Goal: Task Accomplishment & Management: Use online tool/utility

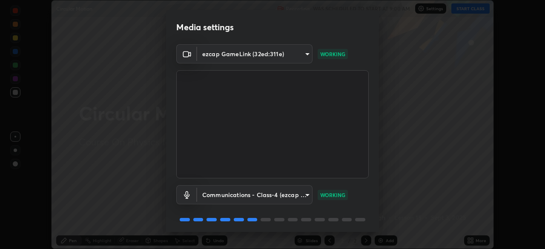
scroll to position [30, 0]
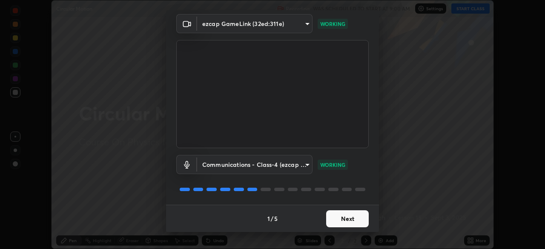
click at [342, 218] on button "Next" at bounding box center [347, 218] width 43 height 17
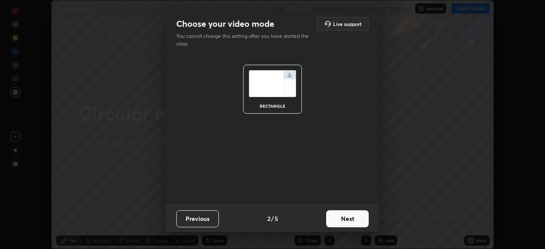
click at [344, 221] on button "Next" at bounding box center [347, 218] width 43 height 17
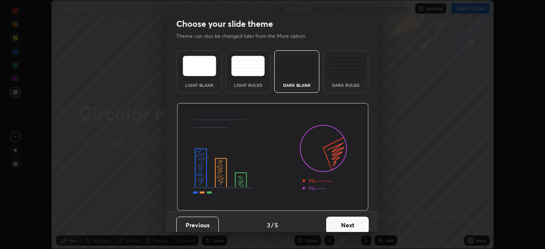
click at [347, 224] on button "Next" at bounding box center [347, 225] width 43 height 17
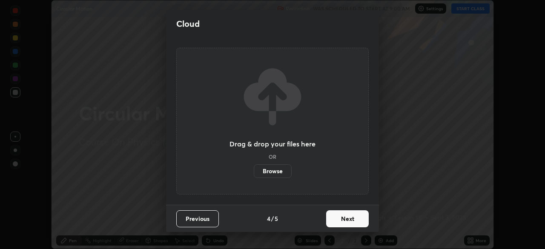
click at [349, 224] on button "Next" at bounding box center [347, 218] width 43 height 17
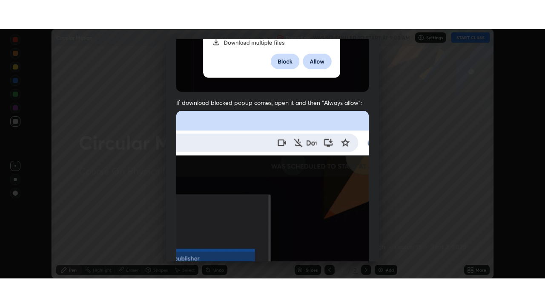
scroll to position [204, 0]
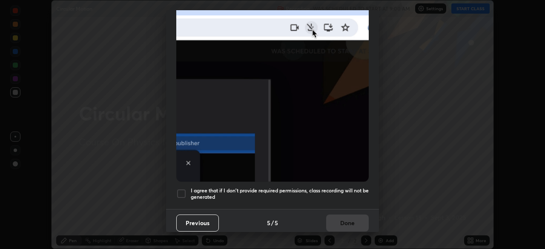
click at [183, 190] on div at bounding box center [181, 194] width 10 height 10
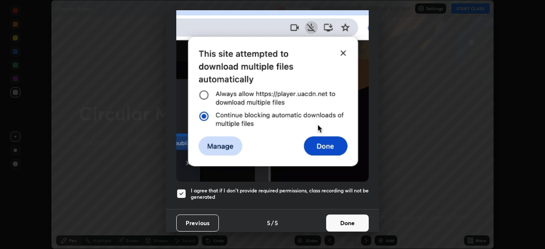
click at [349, 224] on button "Done" at bounding box center [347, 223] width 43 height 17
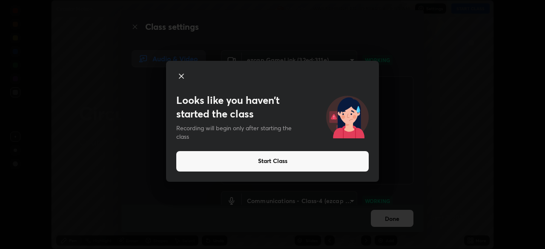
click at [273, 161] on button "Start Class" at bounding box center [272, 161] width 192 height 20
click at [272, 164] on button "Start Class" at bounding box center [272, 161] width 192 height 20
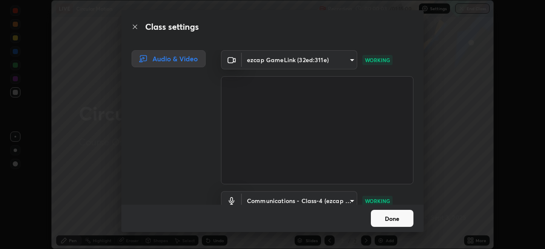
click at [389, 226] on button "Done" at bounding box center [392, 218] width 43 height 17
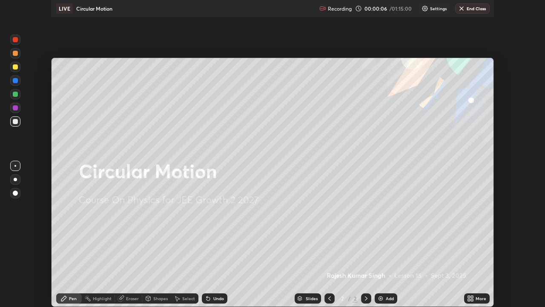
scroll to position [307, 545]
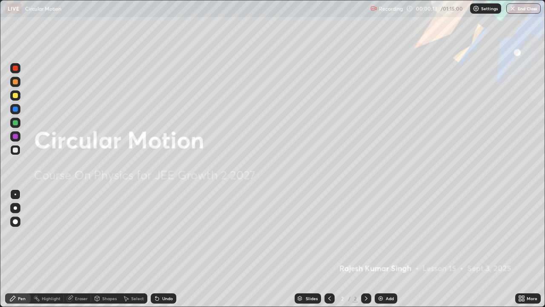
click at [387, 249] on div "Add" at bounding box center [390, 298] width 8 height 4
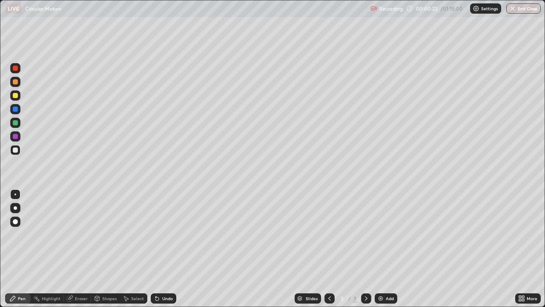
click at [13, 96] on div at bounding box center [15, 95] width 5 height 5
click at [82, 249] on div "Eraser" at bounding box center [81, 298] width 13 height 4
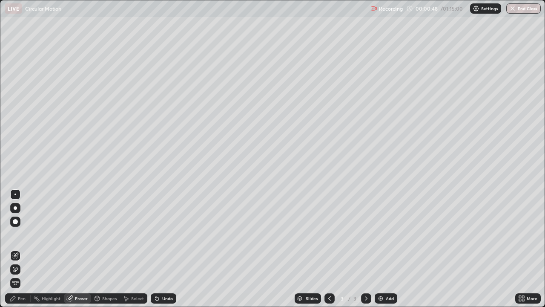
click at [17, 249] on icon at bounding box center [15, 269] width 7 height 7
click at [21, 249] on div "Pen" at bounding box center [22, 298] width 8 height 4
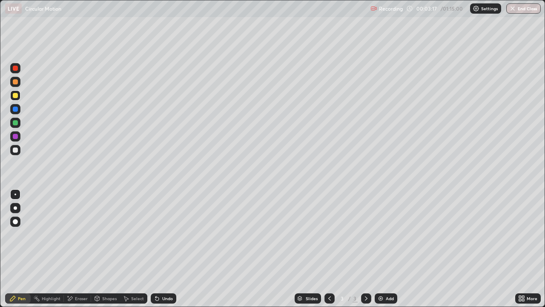
click at [167, 249] on div "Undo" at bounding box center [164, 298] width 26 height 10
click at [166, 249] on div "Undo" at bounding box center [167, 298] width 11 height 4
click at [164, 249] on div "Undo" at bounding box center [164, 298] width 26 height 10
click at [163, 249] on div "Undo" at bounding box center [167, 298] width 11 height 4
click at [162, 249] on div "Undo" at bounding box center [167, 298] width 11 height 4
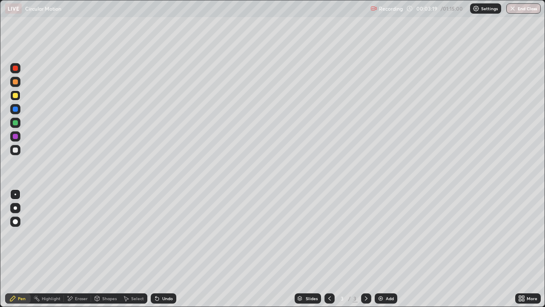
click at [166, 249] on div "Undo" at bounding box center [167, 298] width 11 height 4
click at [167, 249] on div "Undo" at bounding box center [167, 298] width 11 height 4
click at [168, 249] on div "Undo" at bounding box center [167, 298] width 11 height 4
click at [386, 249] on div "Add" at bounding box center [386, 298] width 23 height 10
click at [16, 95] on div at bounding box center [15, 95] width 5 height 5
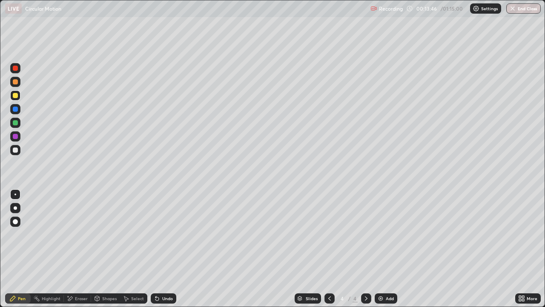
click at [16, 151] on div at bounding box center [15, 149] width 5 height 5
click at [17, 123] on div at bounding box center [15, 122] width 5 height 5
click at [15, 151] on div at bounding box center [15, 149] width 5 height 5
click at [394, 249] on div "Add" at bounding box center [386, 298] width 23 height 10
click at [16, 95] on div at bounding box center [15, 95] width 5 height 5
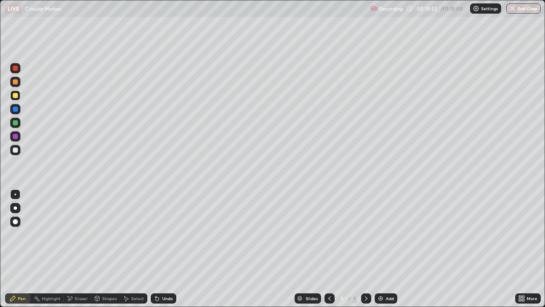
click at [330, 249] on icon at bounding box center [329, 298] width 7 height 7
click at [366, 249] on icon at bounding box center [366, 298] width 7 height 7
click at [16, 153] on div at bounding box center [15, 150] width 10 height 10
click at [83, 249] on div "Eraser" at bounding box center [81, 298] width 13 height 4
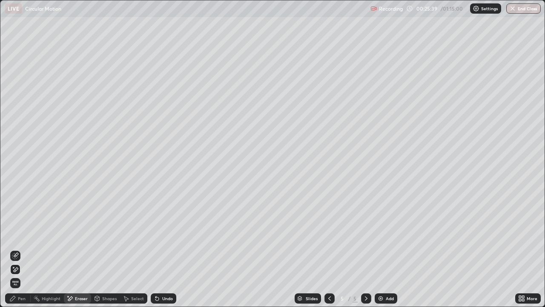
click at [18, 249] on div "Pen" at bounding box center [18, 298] width 26 height 10
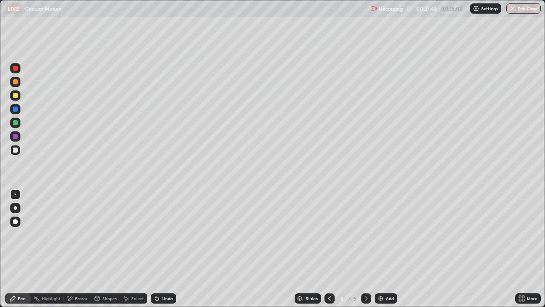
click at [385, 249] on div "Add" at bounding box center [386, 298] width 23 height 10
click at [15, 96] on div at bounding box center [15, 95] width 5 height 5
click at [166, 249] on div "Undo" at bounding box center [167, 298] width 11 height 4
click at [15, 152] on div at bounding box center [15, 149] width 5 height 5
click at [16, 68] on div at bounding box center [15, 68] width 5 height 5
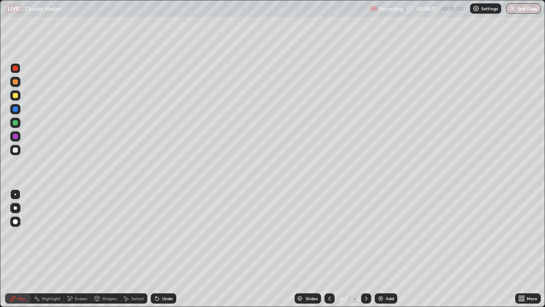
click at [15, 149] on div at bounding box center [15, 149] width 5 height 5
click at [15, 96] on div at bounding box center [15, 95] width 5 height 5
click at [15, 110] on div at bounding box center [15, 108] width 5 height 5
click at [17, 109] on div at bounding box center [15, 108] width 5 height 5
click at [82, 249] on div "Eraser" at bounding box center [81, 298] width 13 height 4
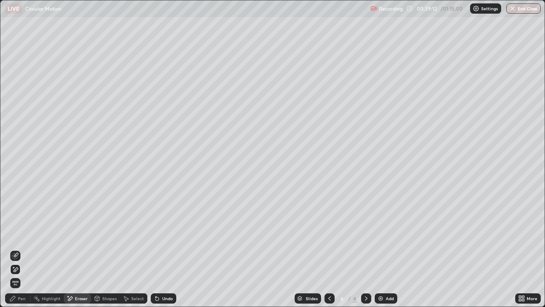
click at [21, 249] on div "Pen" at bounding box center [22, 298] width 8 height 4
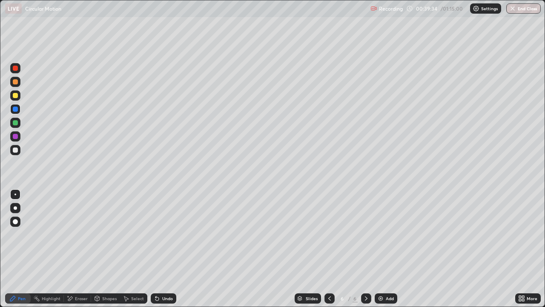
click at [138, 249] on div "Select" at bounding box center [137, 298] width 13 height 4
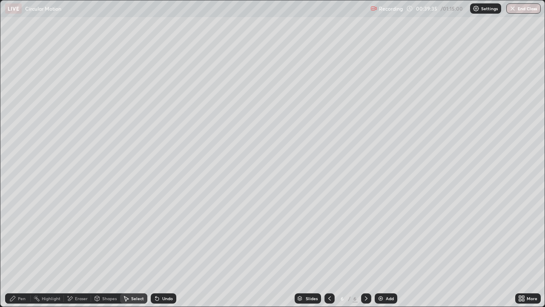
click at [136, 249] on div "Select" at bounding box center [137, 298] width 13 height 4
click at [138, 249] on div "Select" at bounding box center [137, 298] width 13 height 4
click at [20, 249] on div "Pen" at bounding box center [22, 298] width 8 height 4
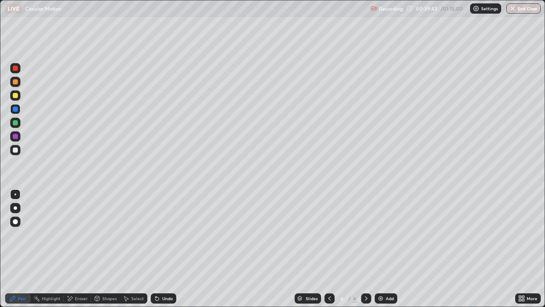
click at [15, 194] on div at bounding box center [15, 194] width 2 height 2
click at [15, 208] on div at bounding box center [15, 207] width 3 height 3
click at [15, 222] on div at bounding box center [15, 221] width 5 height 5
click at [18, 211] on div at bounding box center [15, 208] width 10 height 10
click at [312, 249] on div "Slides" at bounding box center [312, 298] width 12 height 4
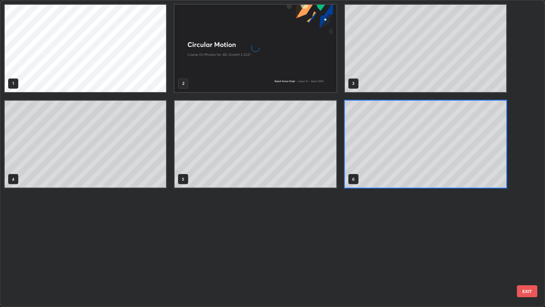
scroll to position [303, 540]
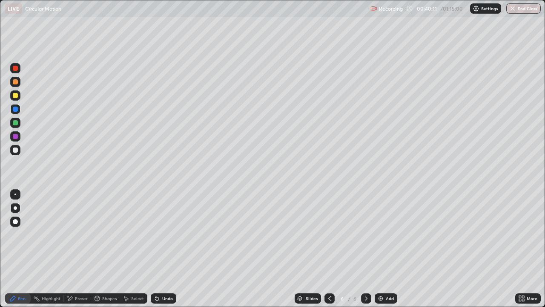
click at [529, 249] on div "More" at bounding box center [532, 298] width 11 height 4
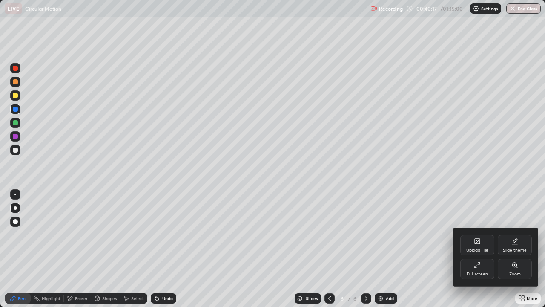
click at [513, 249] on div "Slide theme" at bounding box center [515, 250] width 24 height 4
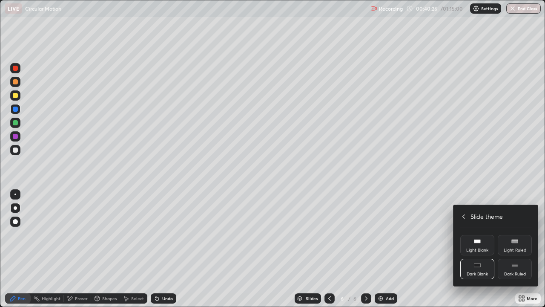
click at [497, 164] on div at bounding box center [272, 153] width 545 height 307
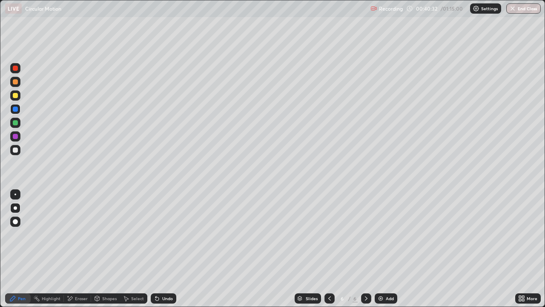
click at [388, 249] on div "Add" at bounding box center [390, 298] width 8 height 4
click at [17, 95] on div at bounding box center [15, 95] width 5 height 5
click at [17, 148] on div at bounding box center [15, 149] width 5 height 5
click at [15, 194] on div at bounding box center [15, 194] width 2 height 2
click at [388, 249] on div "Add" at bounding box center [386, 298] width 23 height 10
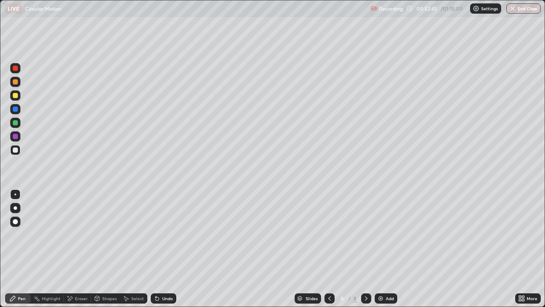
click at [16, 95] on div at bounding box center [15, 95] width 5 height 5
click at [83, 249] on div "Eraser" at bounding box center [81, 298] width 13 height 4
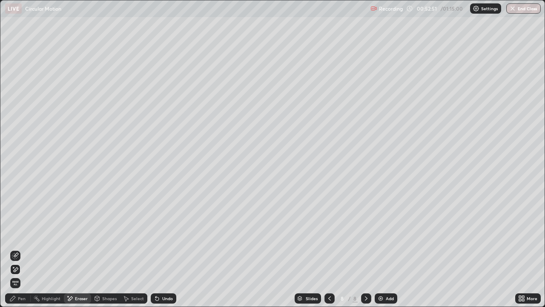
click at [23, 249] on div "Pen" at bounding box center [22, 298] width 8 height 4
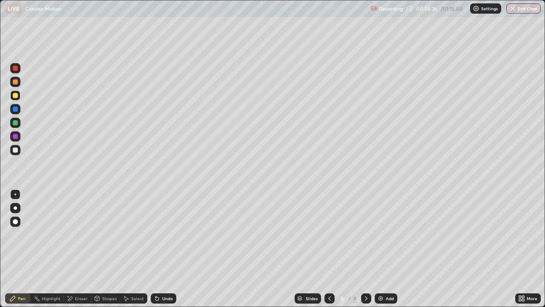
click at [388, 249] on div "Add" at bounding box center [390, 298] width 8 height 4
click at [17, 152] on div at bounding box center [15, 150] width 10 height 10
click at [16, 93] on div at bounding box center [15, 95] width 5 height 5
click at [389, 249] on div "Add" at bounding box center [390, 298] width 8 height 4
click at [19, 151] on div at bounding box center [15, 150] width 10 height 10
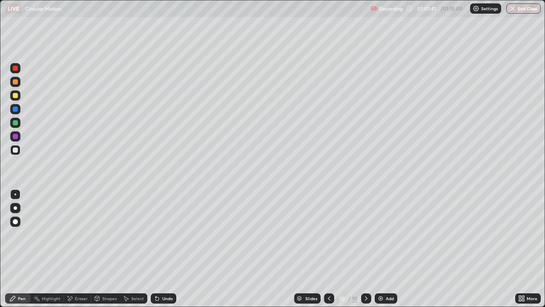
click at [19, 94] on div at bounding box center [15, 95] width 10 height 10
click at [520, 13] on button "End Class" at bounding box center [523, 8] width 34 height 10
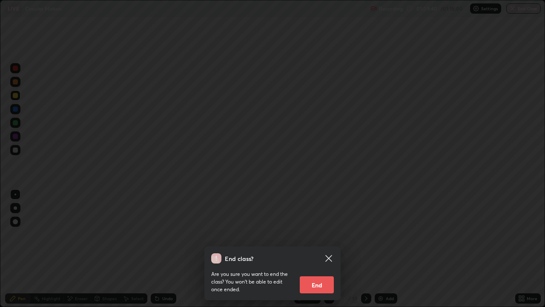
click at [316, 249] on button "End" at bounding box center [317, 284] width 34 height 17
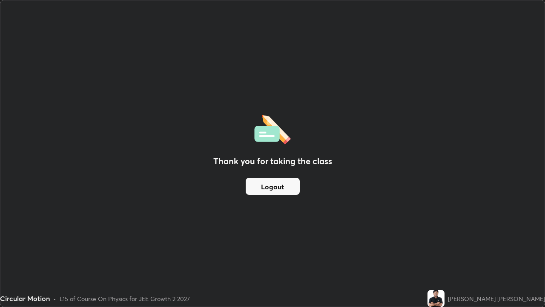
click at [297, 193] on button "Logout" at bounding box center [273, 186] width 54 height 17
